Goal: Task Accomplishment & Management: Use online tool/utility

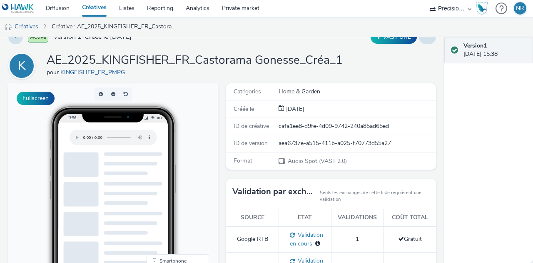
scroll to position [16, 0]
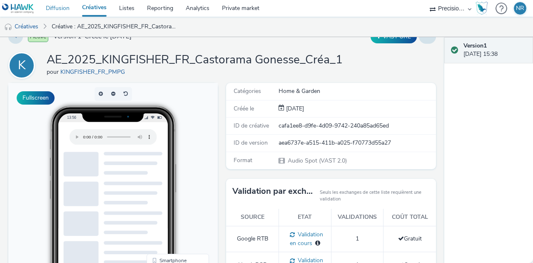
click at [58, 8] on link "Diffusion" at bounding box center [58, 8] width 36 height 17
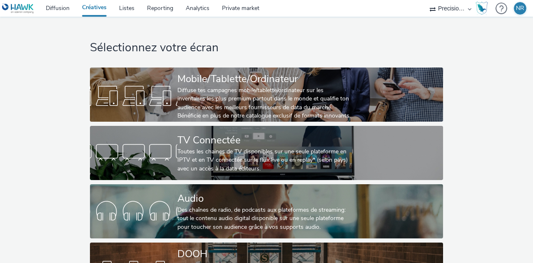
click at [226, 200] on div "Audio" at bounding box center [265, 198] width 175 height 15
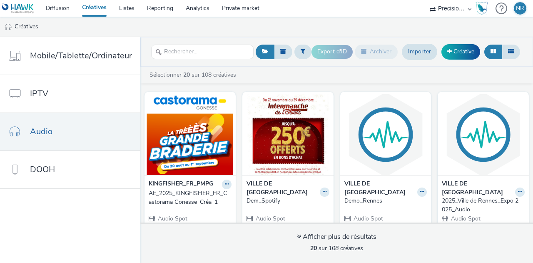
click at [185, 149] on img at bounding box center [190, 134] width 87 height 81
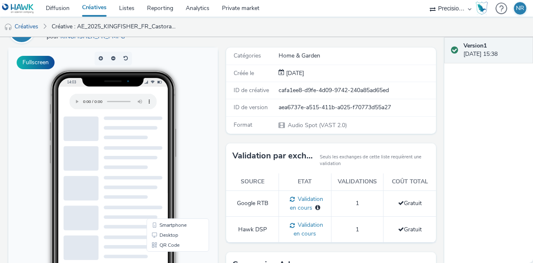
scroll to position [55, 0]
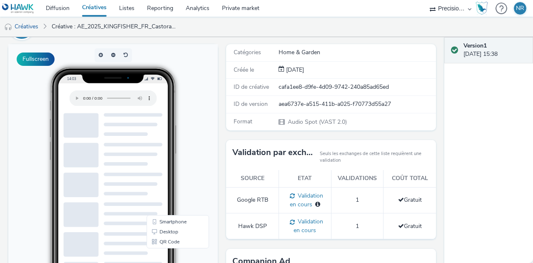
click at [315, 201] on icon at bounding box center [317, 204] width 5 height 6
click at [322, 202] on td "Validation en cours Pas de publisher spécifié" at bounding box center [305, 200] width 53 height 26
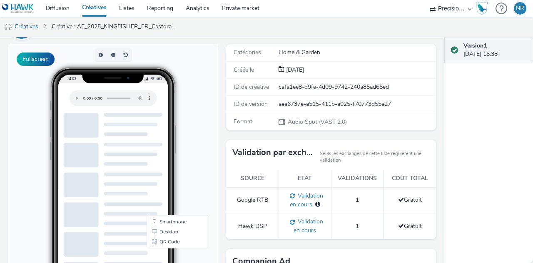
scroll to position [0, 0]
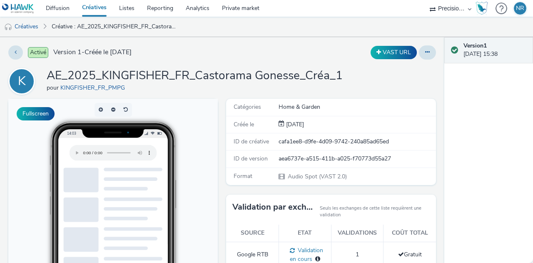
click at [425, 54] on icon at bounding box center [427, 52] width 5 height 6
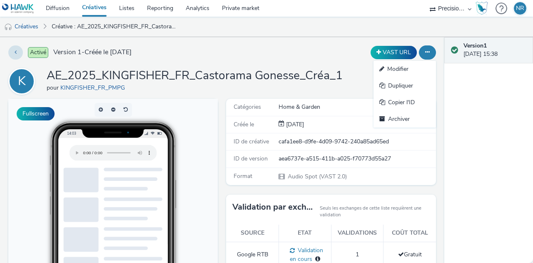
click at [399, 75] on link "Modifier" at bounding box center [405, 69] width 63 height 17
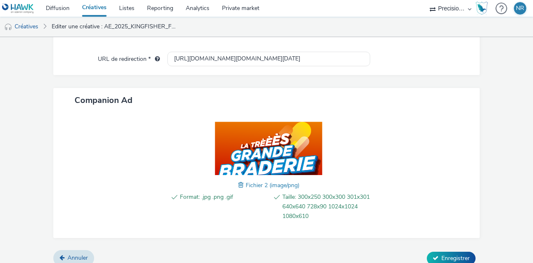
scroll to position [390, 0]
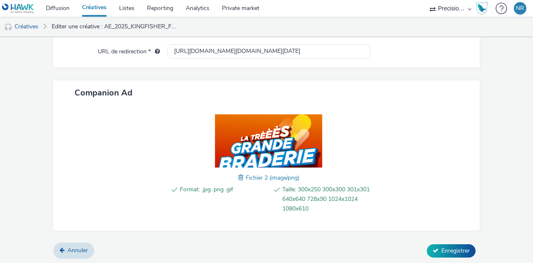
click at [68, 251] on span "Annuler" at bounding box center [78, 250] width 20 height 8
